Goal: Task Accomplishment & Management: Manage account settings

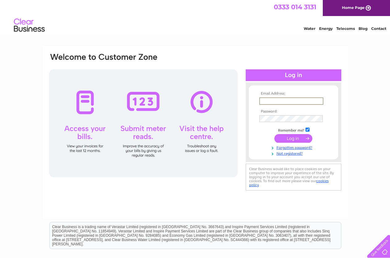
click at [268, 102] on input "text" at bounding box center [292, 101] width 64 height 7
type input "sheila@manford.eclipse.co.uk"
click at [273, 98] on input "text" at bounding box center [292, 101] width 64 height 7
type input "sheila@manford.eclipse.co.uk"
click at [286, 140] on input "submit" at bounding box center [294, 138] width 38 height 9
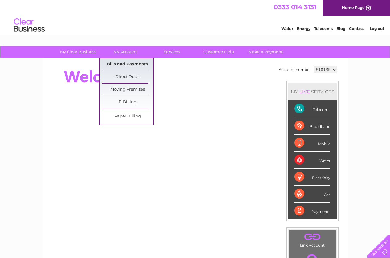
click at [128, 63] on link "Bills and Payments" at bounding box center [127, 64] width 51 height 12
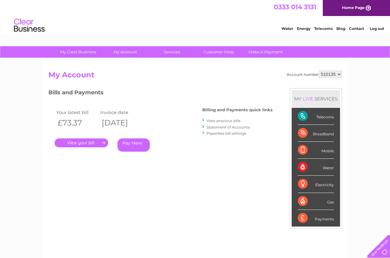
click at [99, 140] on link "." at bounding box center [82, 143] width 54 height 9
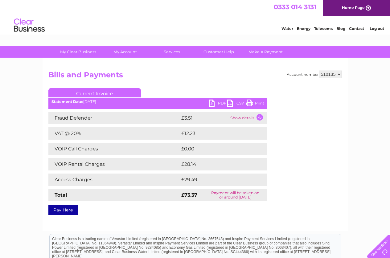
click at [211, 102] on link "PDF" at bounding box center [218, 104] width 19 height 9
